Goal: Task Accomplishment & Management: Manage account settings

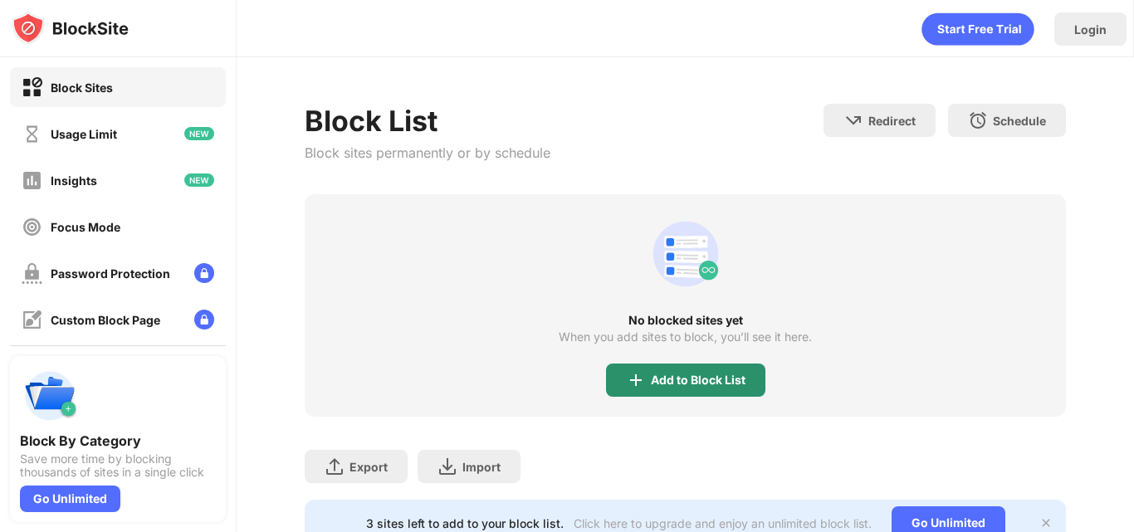
click at [683, 379] on div "Add to Block List" at bounding box center [698, 379] width 95 height 13
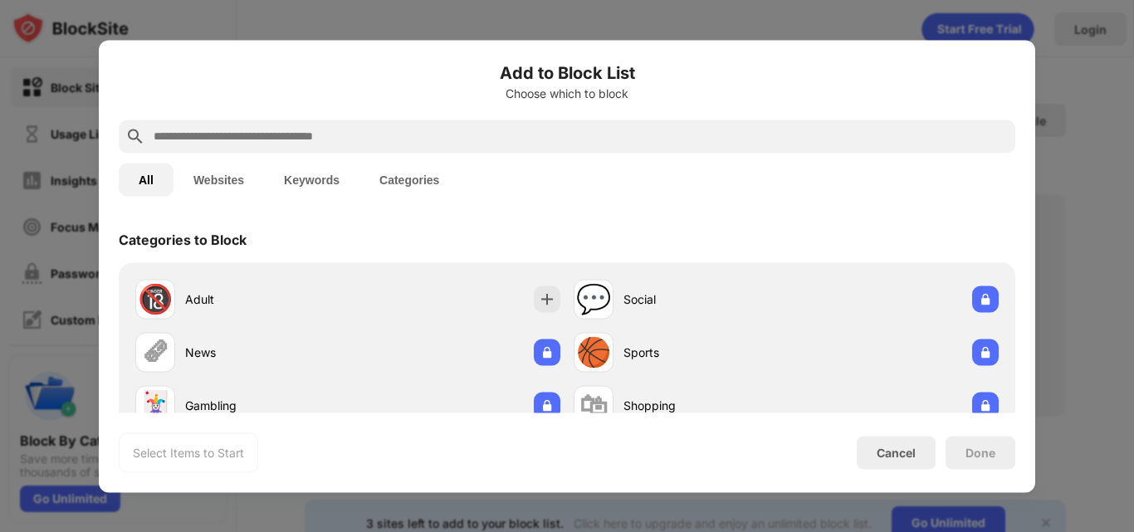
click at [412, 124] on div at bounding box center [567, 135] width 896 height 33
click at [397, 127] on input "text" at bounding box center [580, 136] width 856 height 20
paste input "**********"
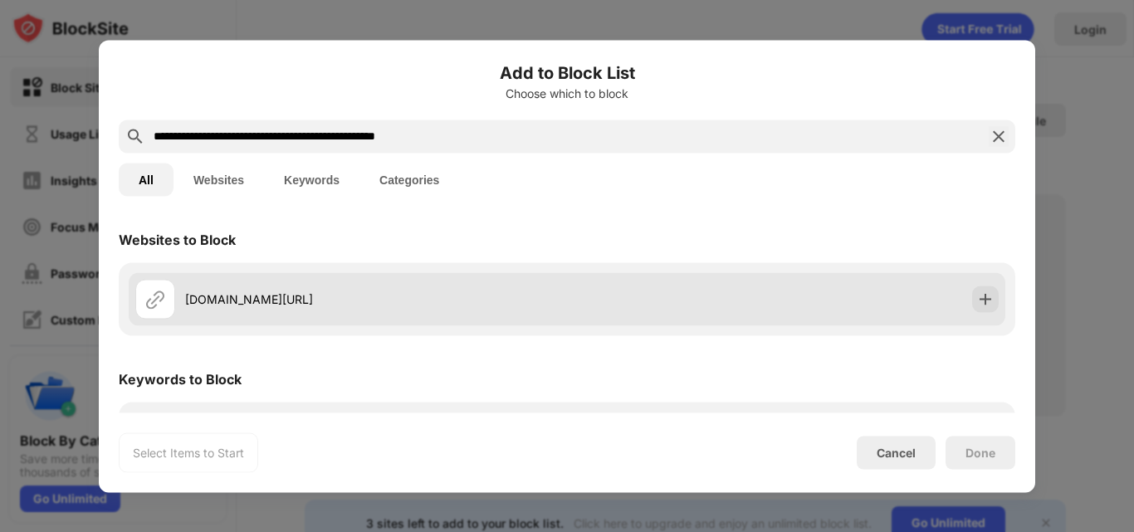
type input "**********"
click at [650, 295] on div "mail.google.com/chat/u/0/#chat/dm/jUAOBCAAAAE" at bounding box center [567, 298] width 876 height 53
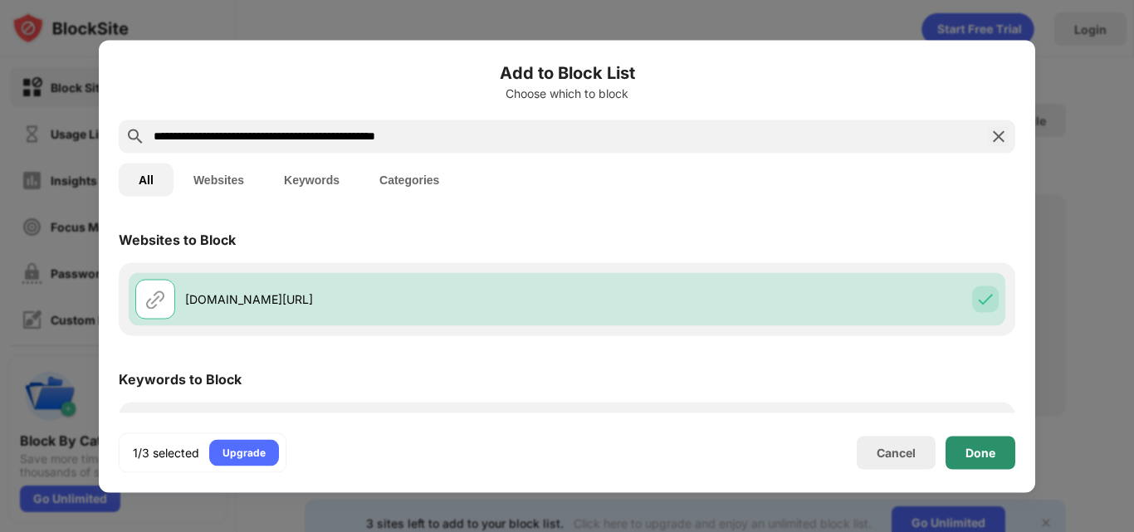
click at [981, 457] on div "Done" at bounding box center [980, 452] width 30 height 13
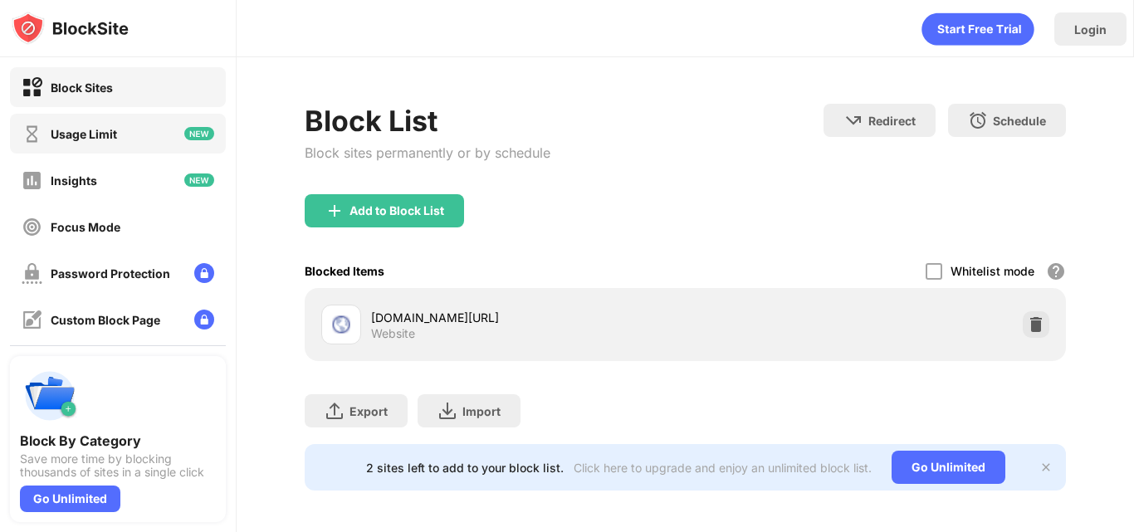
click at [146, 151] on div "Usage Limit" at bounding box center [118, 134] width 216 height 40
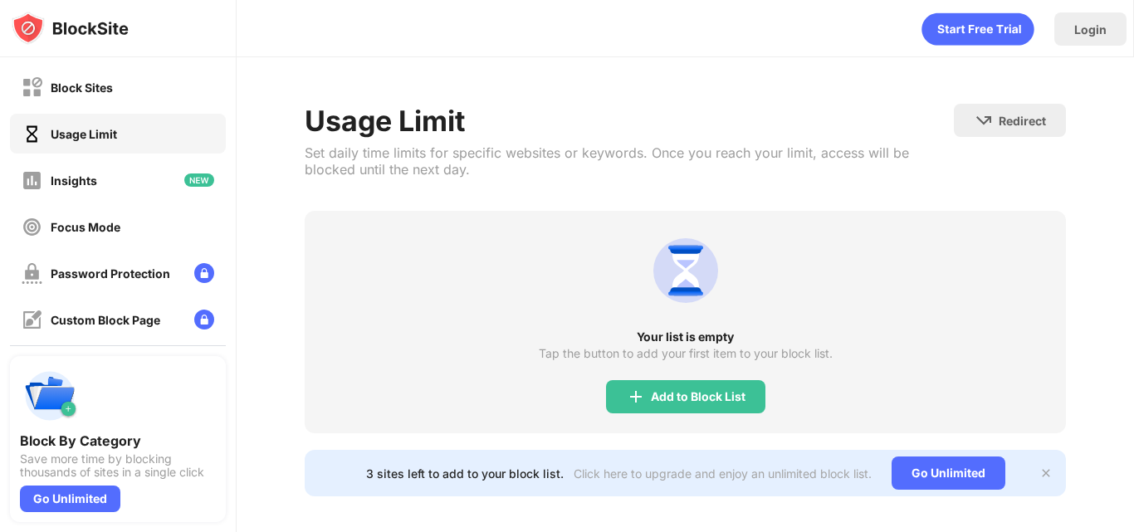
scroll to position [23, 0]
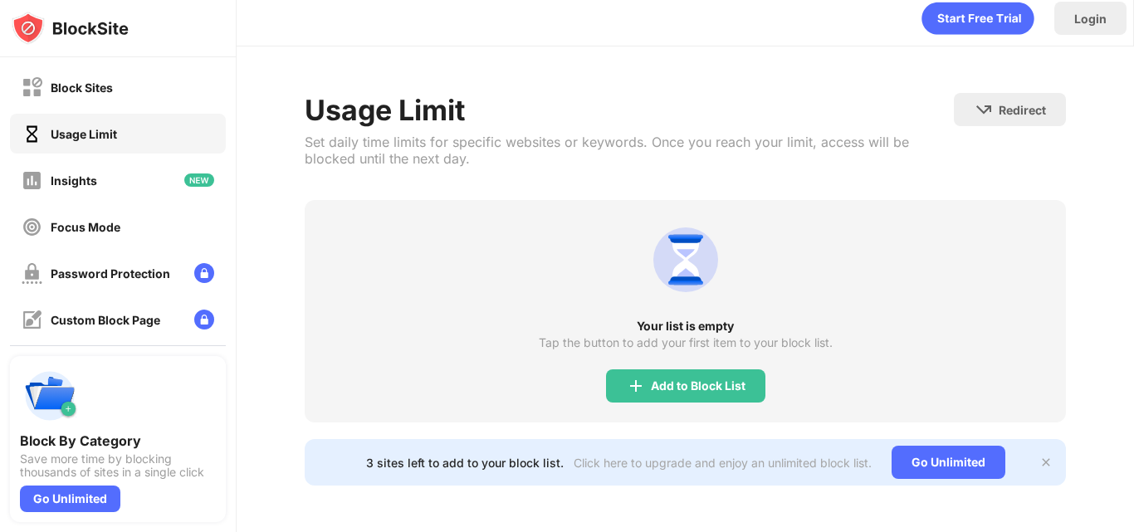
click at [674, 355] on div "Your list is empty Tap the button to add your first item to your block list. Ad…" at bounding box center [685, 311] width 761 height 222
click at [824, 166] on div "Usage Limit Set daily time limits for specific websites or keywords. Once you r…" at bounding box center [629, 146] width 649 height 107
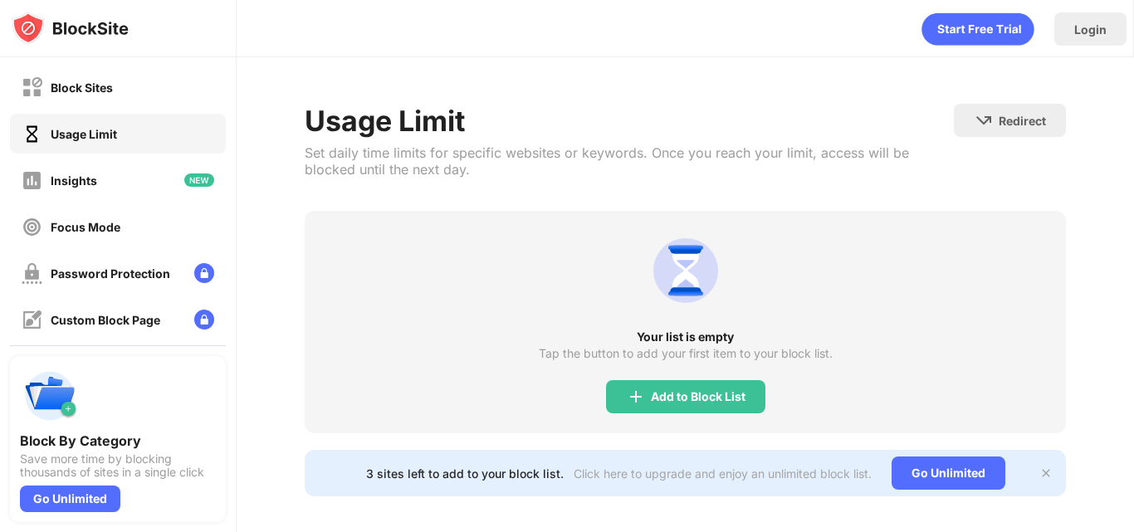
click at [186, 129] on div "Usage Limit" at bounding box center [118, 134] width 216 height 40
click at [168, 178] on div "Insights" at bounding box center [118, 180] width 216 height 40
click at [90, 79] on div "Block Sites" at bounding box center [67, 87] width 91 height 21
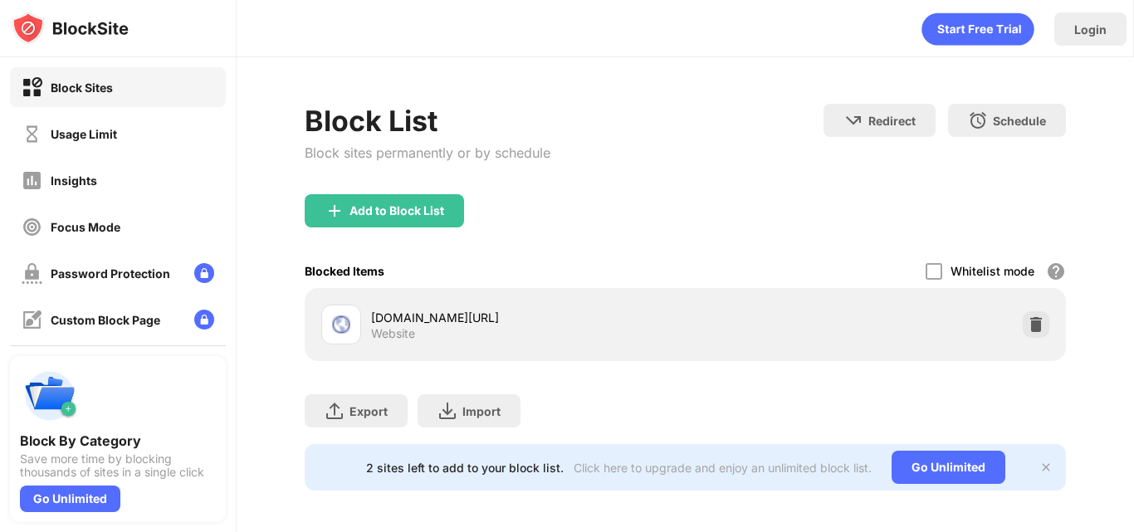
scroll to position [17, 0]
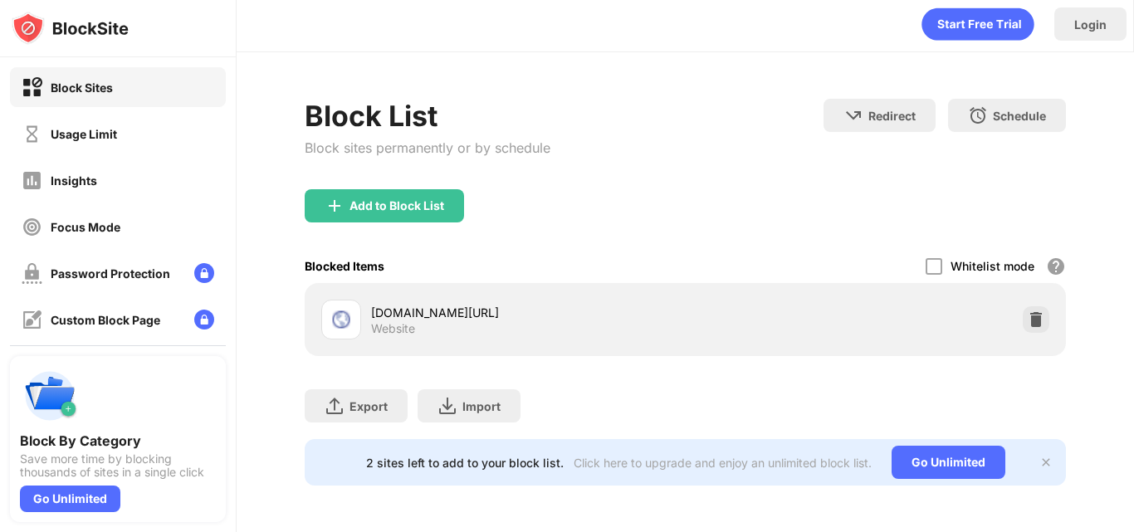
click at [1039, 456] on img at bounding box center [1045, 462] width 13 height 13
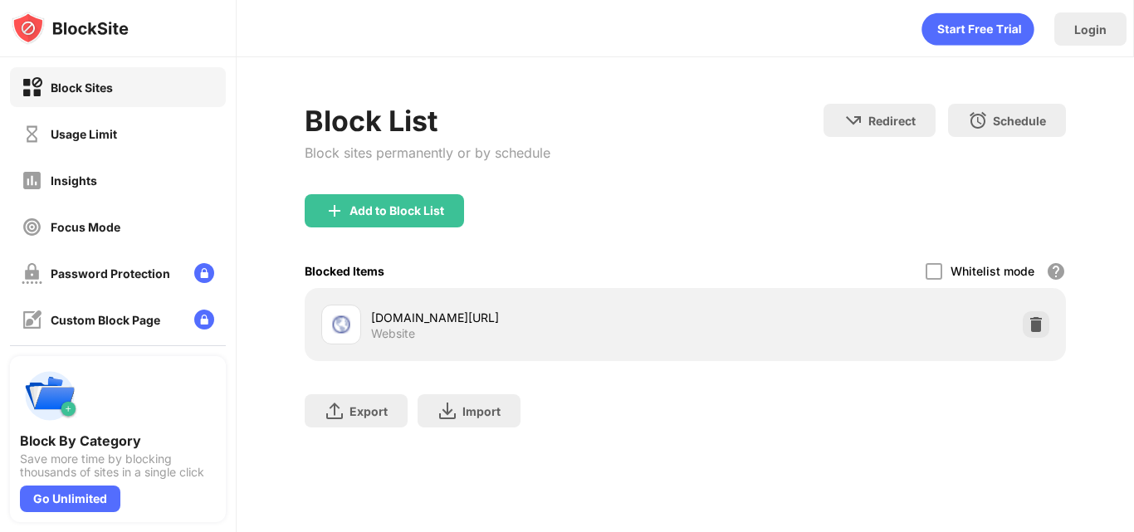
scroll to position [0, 0]
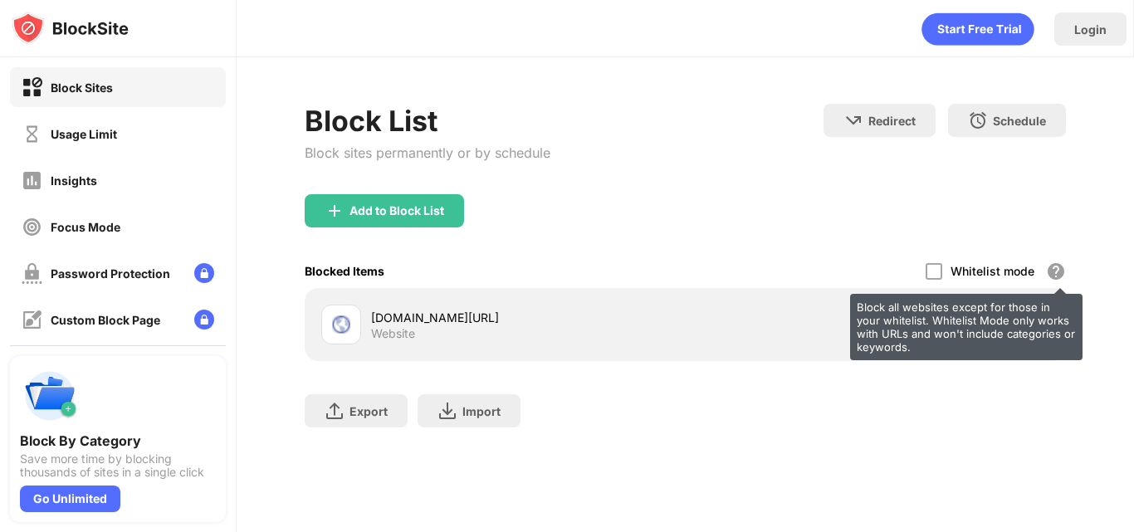
click at [1053, 272] on div "Block all websites except for those in your whitelist. Whitelist Mode only work…" at bounding box center [1056, 271] width 20 height 20
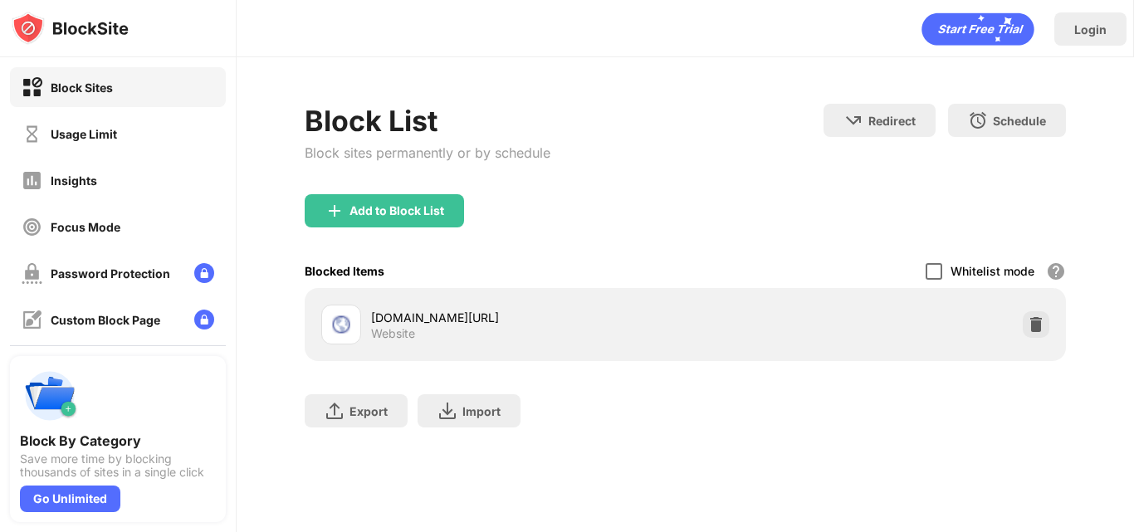
click at [942, 270] on div at bounding box center [933, 271] width 17 height 17
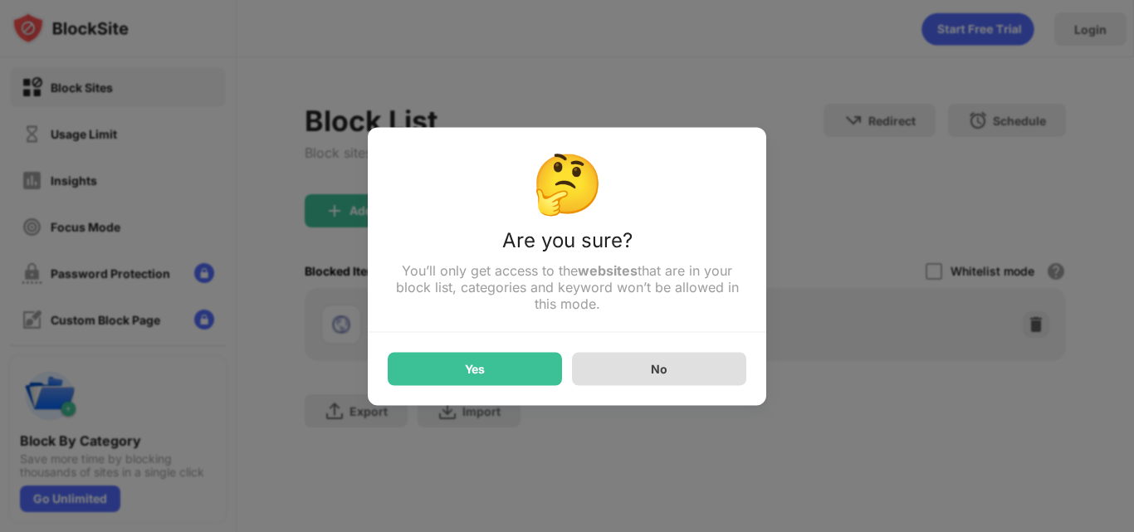
click at [640, 378] on div "No" at bounding box center [659, 368] width 174 height 33
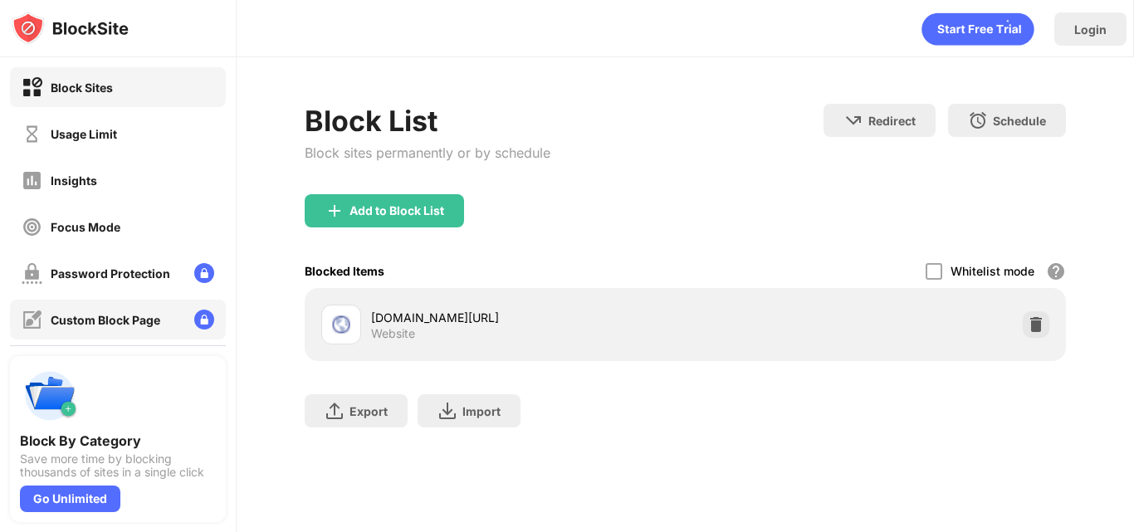
click at [170, 319] on div "Custom Block Page" at bounding box center [118, 320] width 216 height 40
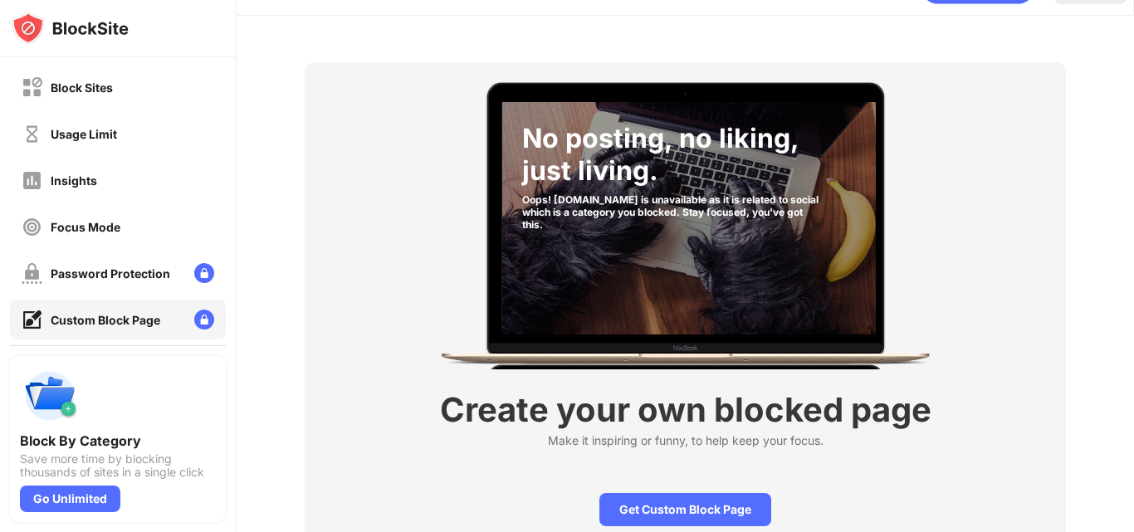
scroll to position [124, 0]
